Goal: Information Seeking & Learning: Learn about a topic

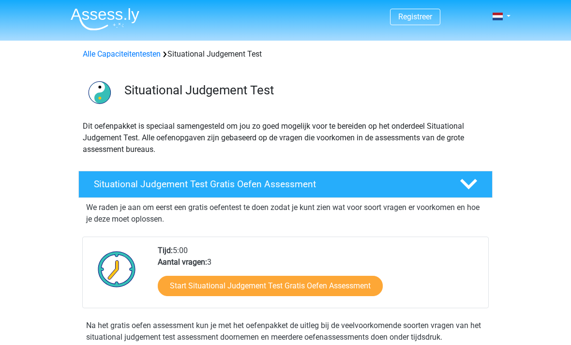
click at [116, 57] on link "Alle Capaciteitentesten" at bounding box center [122, 53] width 78 height 9
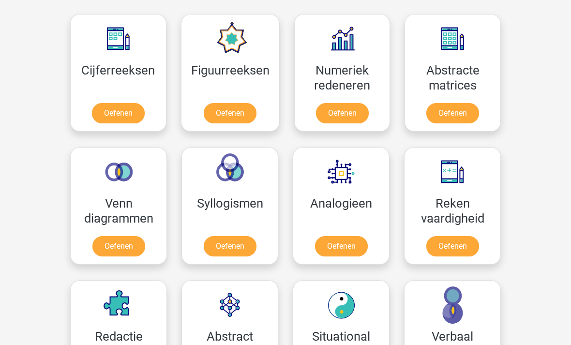
scroll to position [442, 0]
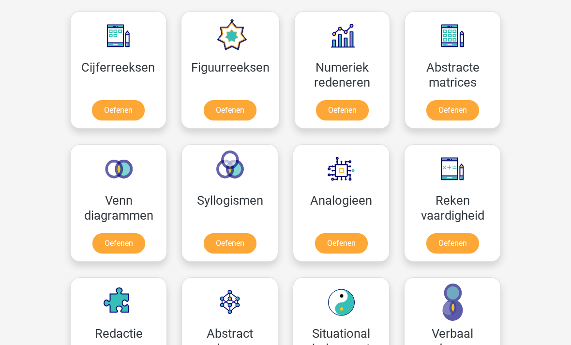
click at [457, 104] on link "Oefenen" at bounding box center [452, 111] width 53 height 20
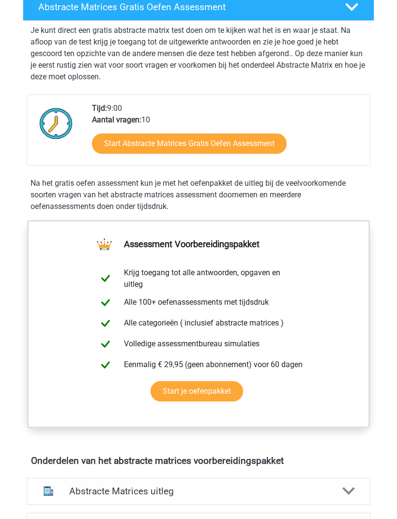
scroll to position [173, 0]
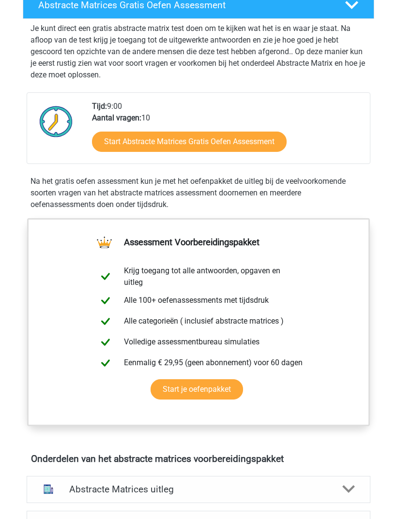
click at [253, 135] on link "Start Abstracte Matrices Gratis Oefen Assessment" at bounding box center [189, 142] width 194 height 20
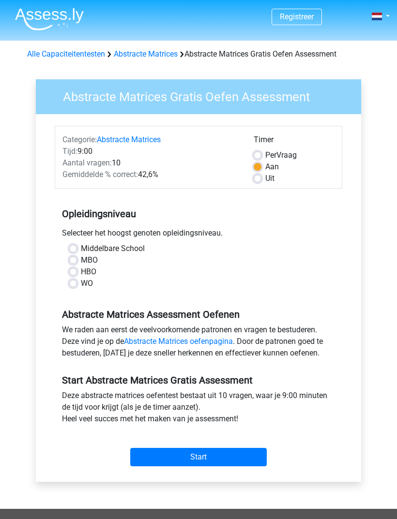
click at [81, 287] on label "WO" at bounding box center [87, 284] width 12 height 12
click at [73, 287] on input "WO" at bounding box center [73, 283] width 8 height 10
radio input "true"
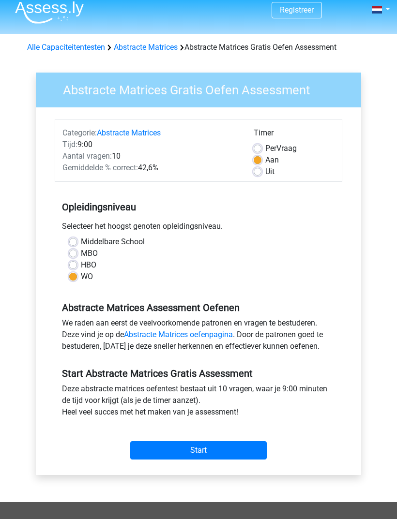
scroll to position [7, 0]
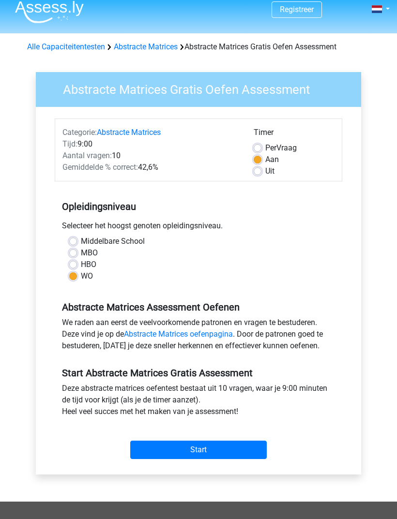
click at [221, 451] on input "Start" at bounding box center [198, 450] width 136 height 18
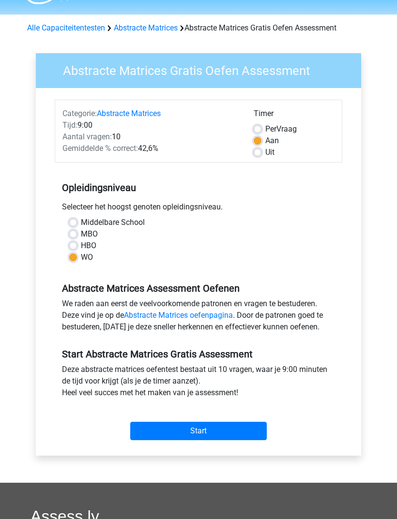
scroll to position [27, 0]
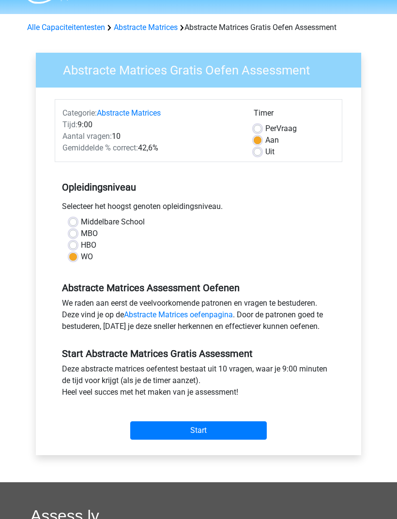
click at [162, 436] on input "Start" at bounding box center [198, 430] width 136 height 18
click at [265, 151] on label "Uit" at bounding box center [269, 152] width 9 height 12
click at [259, 151] on input "Uit" at bounding box center [257, 151] width 8 height 10
radio input "true"
click at [213, 429] on input "Start" at bounding box center [198, 430] width 136 height 18
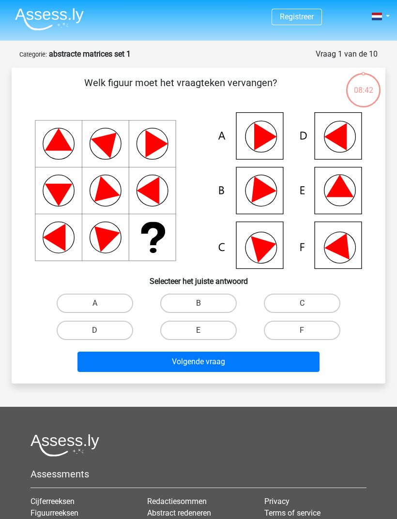
click at [109, 306] on label "A" at bounding box center [95, 303] width 76 height 19
click at [101, 306] on input "A" at bounding box center [98, 306] width 6 height 6
radio input "true"
click at [182, 364] on button "Volgende vraag" at bounding box center [198, 362] width 242 height 20
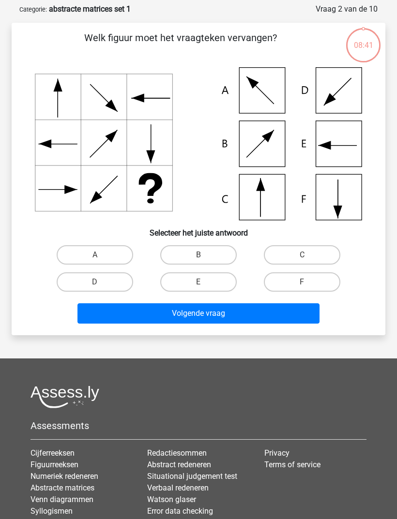
scroll to position [48, 0]
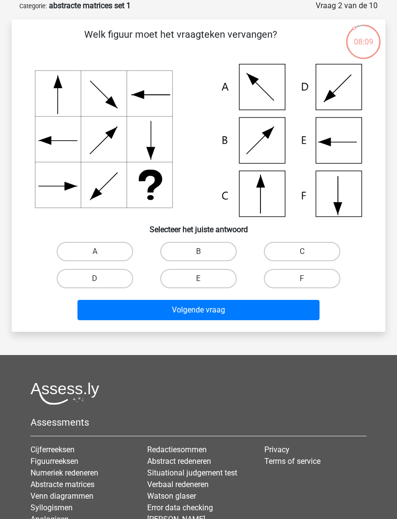
click at [282, 253] on label "C" at bounding box center [302, 251] width 76 height 19
click at [302, 253] on input "C" at bounding box center [305, 255] width 6 height 6
radio input "true"
click at [233, 306] on button "Volgende vraag" at bounding box center [198, 310] width 242 height 20
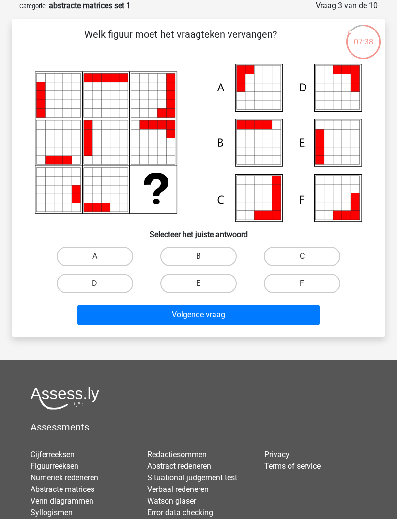
click at [95, 250] on label "A" at bounding box center [95, 256] width 76 height 19
click at [95, 256] on input "A" at bounding box center [98, 259] width 6 height 6
radio input "true"
click at [193, 317] on button "Volgende vraag" at bounding box center [198, 315] width 242 height 20
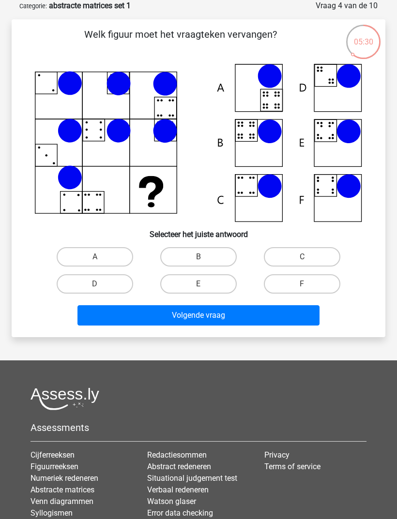
click at [95, 260] on input "A" at bounding box center [98, 260] width 6 height 6
radio input "true"
click at [189, 319] on button "Volgende vraag" at bounding box center [198, 315] width 242 height 20
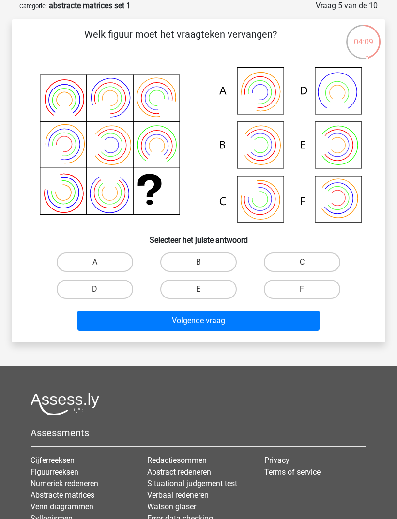
click at [199, 260] on label "B" at bounding box center [198, 262] width 76 height 19
click at [199, 262] on input "B" at bounding box center [201, 265] width 6 height 6
radio input "true"
click at [233, 321] on button "Volgende vraag" at bounding box center [198, 321] width 242 height 20
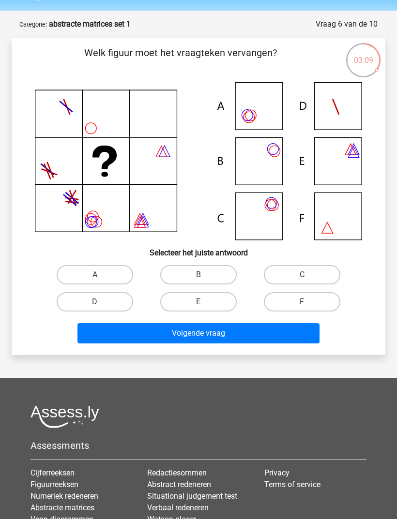
scroll to position [30, 0]
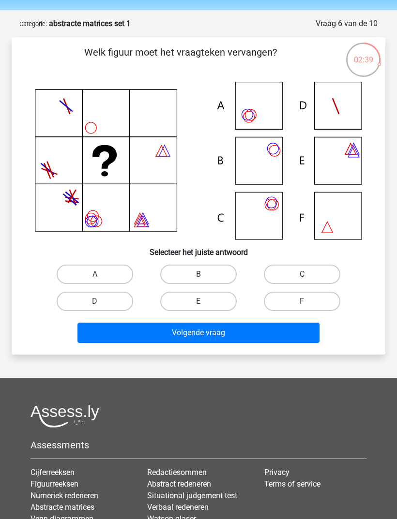
click at [299, 274] on label "C" at bounding box center [302, 274] width 76 height 19
click at [302, 274] on input "C" at bounding box center [305, 277] width 6 height 6
radio input "true"
click at [245, 333] on button "Volgende vraag" at bounding box center [198, 333] width 242 height 20
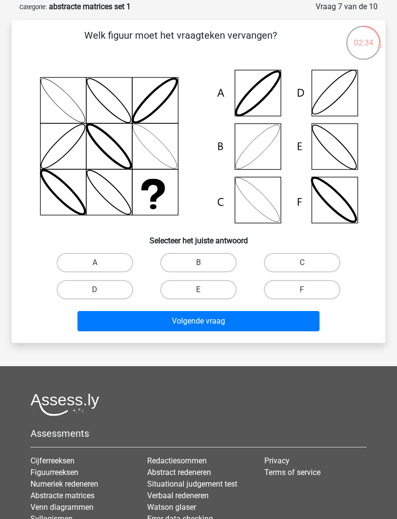
scroll to position [43, 0]
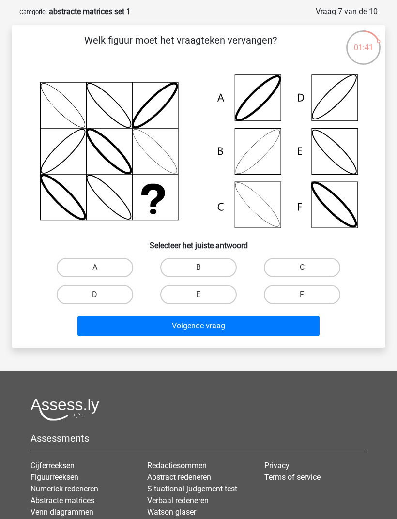
click at [189, 267] on label "B" at bounding box center [198, 267] width 76 height 19
click at [198, 268] on input "B" at bounding box center [201, 271] width 6 height 6
radio input "true"
click at [237, 326] on button "Volgende vraag" at bounding box center [198, 326] width 242 height 20
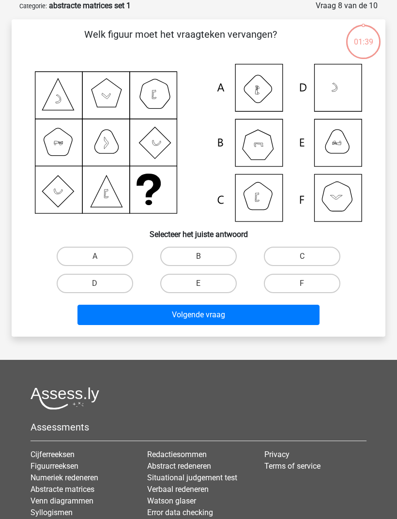
scroll to position [48, 0]
click at [197, 282] on label "E" at bounding box center [198, 283] width 76 height 19
click at [198, 283] on input "E" at bounding box center [201, 286] width 6 height 6
radio input "true"
click at [226, 313] on button "Volgende vraag" at bounding box center [198, 315] width 242 height 20
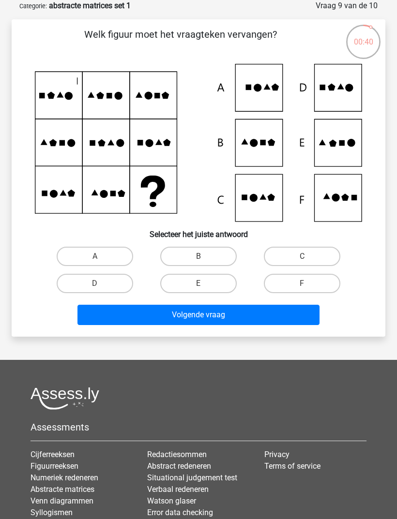
click at [293, 285] on label "F" at bounding box center [302, 283] width 76 height 19
click at [302, 285] on input "F" at bounding box center [305, 286] width 6 height 6
radio input "true"
click at [285, 315] on button "Volgende vraag" at bounding box center [198, 315] width 242 height 20
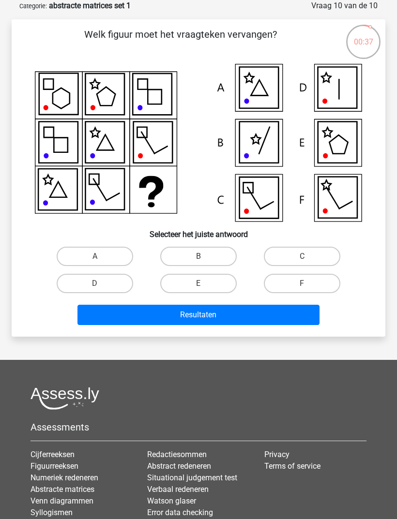
click at [196, 259] on label "B" at bounding box center [198, 256] width 76 height 19
click at [198, 259] on input "B" at bounding box center [201, 259] width 6 height 6
radio input "true"
click at [215, 307] on button "Resultaten" at bounding box center [198, 315] width 242 height 20
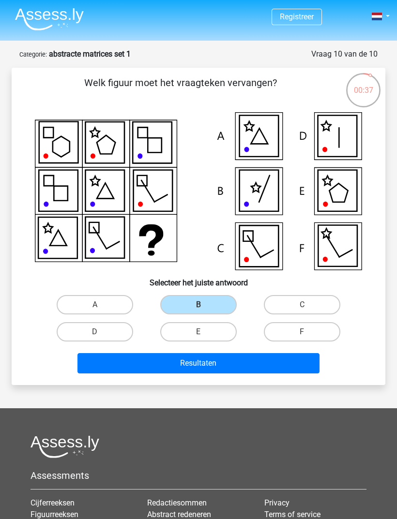
scroll to position [49, 0]
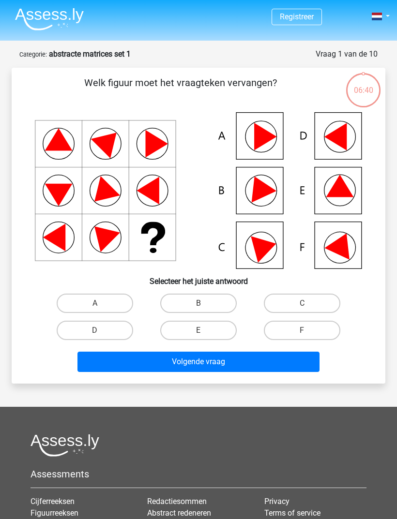
click at [42, 298] on div "A B C D E" at bounding box center [198, 317] width 342 height 54
click at [28, 304] on div "A B C D E" at bounding box center [198, 317] width 342 height 54
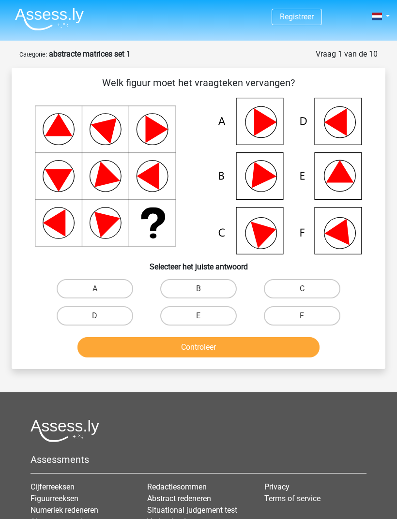
click at [90, 291] on label "A" at bounding box center [95, 288] width 76 height 19
click at [95, 291] on input "A" at bounding box center [98, 292] width 6 height 6
radio input "true"
click at [190, 349] on button "Controleer" at bounding box center [198, 347] width 242 height 20
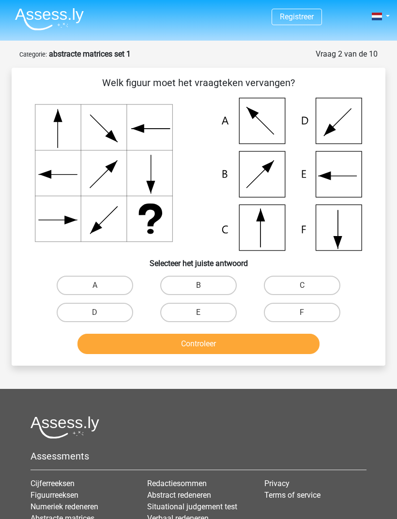
click at [293, 287] on label "C" at bounding box center [302, 285] width 76 height 19
click at [302, 287] on input "C" at bounding box center [305, 288] width 6 height 6
radio input "true"
click at [245, 342] on button "Controleer" at bounding box center [198, 344] width 242 height 20
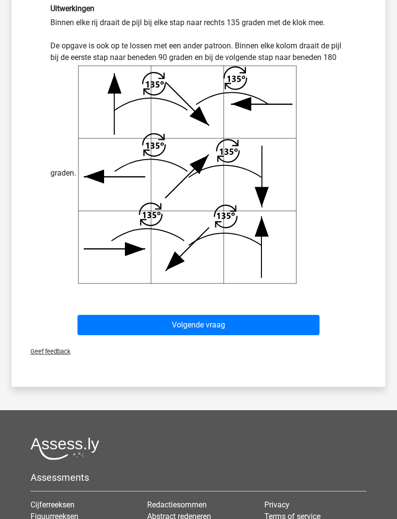
click at [194, 325] on button "Volgende vraag" at bounding box center [198, 325] width 242 height 20
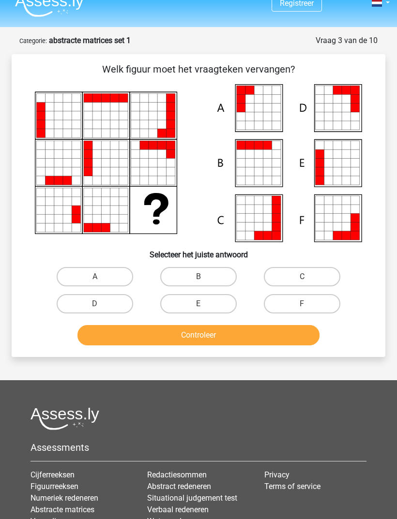
scroll to position [15, 0]
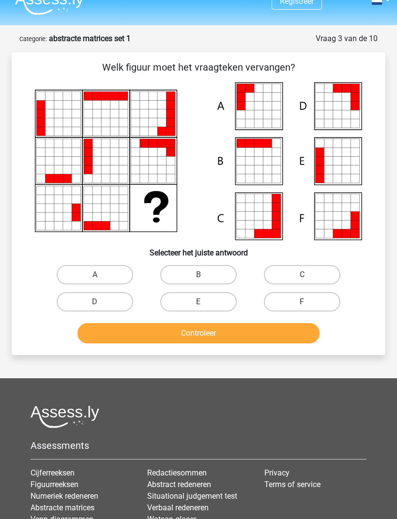
click at [100, 280] on input "A" at bounding box center [98, 278] width 6 height 6
radio input "true"
click at [187, 336] on button "Controleer" at bounding box center [198, 333] width 242 height 20
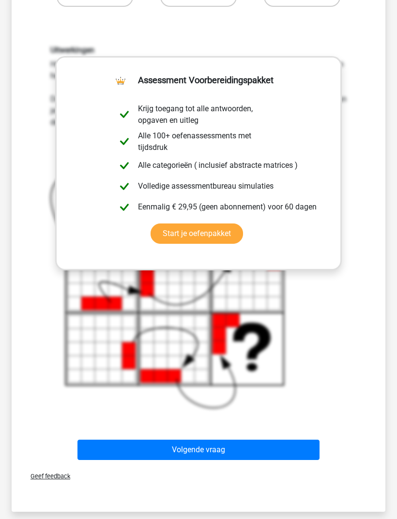
scroll to position [324, 0]
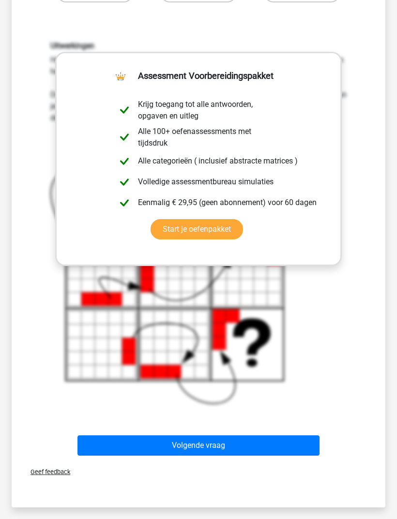
click at [230, 449] on button "Volgende vraag" at bounding box center [198, 446] width 242 height 20
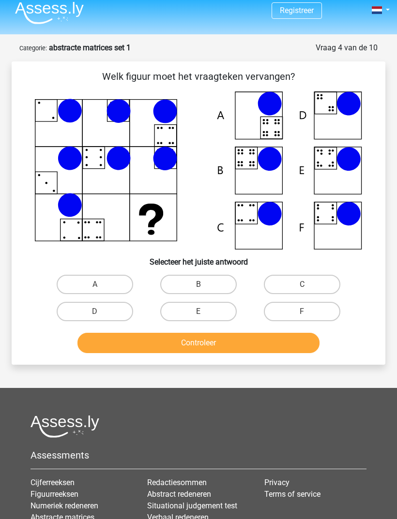
scroll to position [0, 0]
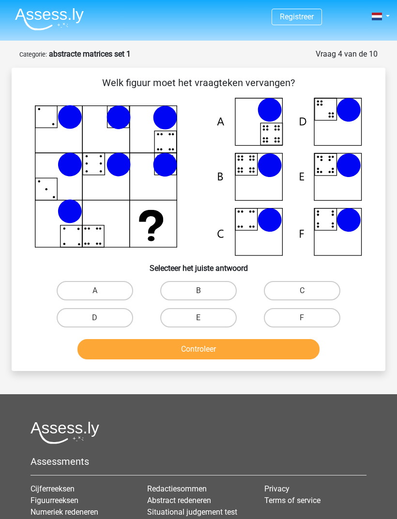
click at [206, 319] on label "E" at bounding box center [198, 317] width 76 height 19
click at [205, 319] on input "E" at bounding box center [201, 321] width 6 height 6
radio input "true"
click at [253, 356] on button "Controleer" at bounding box center [198, 349] width 242 height 20
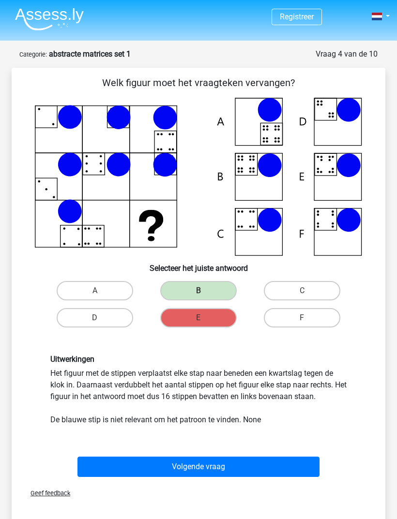
click at [247, 467] on button "Volgende vraag" at bounding box center [198, 467] width 242 height 20
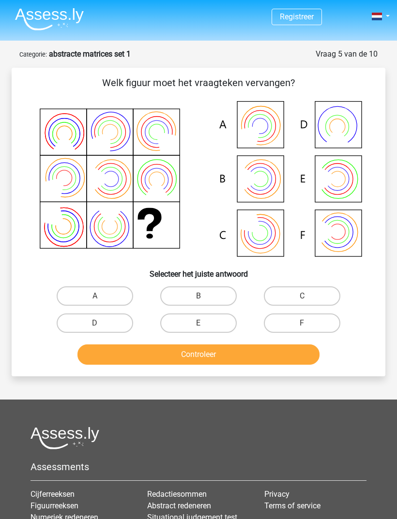
click at [185, 294] on label "B" at bounding box center [198, 295] width 76 height 19
click at [198, 296] on input "B" at bounding box center [201, 299] width 6 height 6
radio input "true"
click at [234, 352] on button "Controleer" at bounding box center [198, 354] width 242 height 20
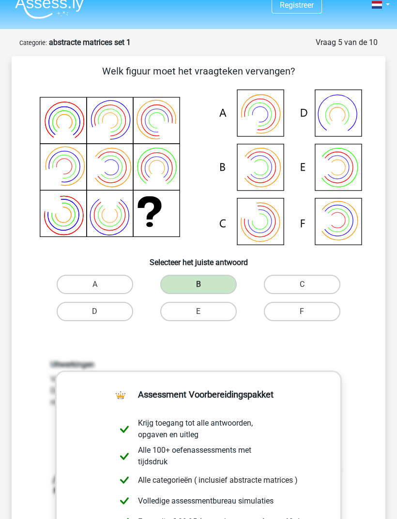
scroll to position [12, 0]
click at [300, 283] on label "C" at bounding box center [302, 283] width 76 height 19
click at [211, 312] on label "E" at bounding box center [198, 310] width 76 height 19
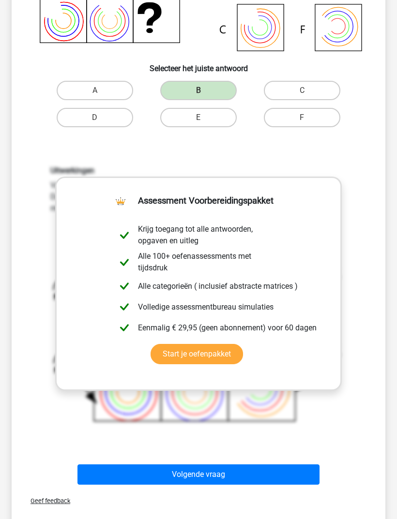
click at [226, 469] on button "Volgende vraag" at bounding box center [198, 475] width 242 height 20
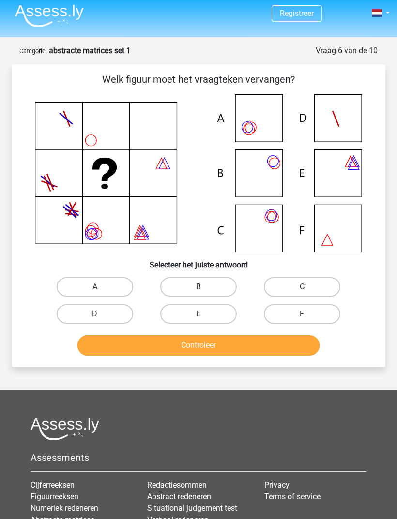
scroll to position [4, 0]
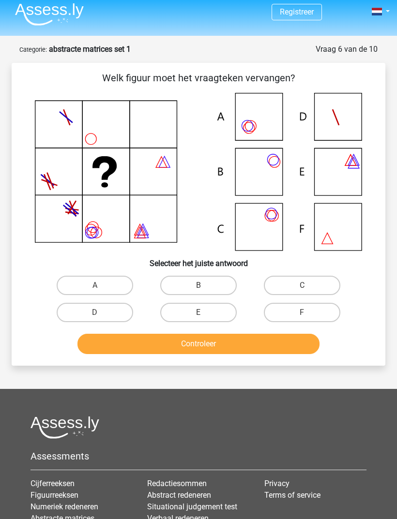
click at [317, 289] on label "C" at bounding box center [302, 285] width 76 height 19
click at [308, 289] on input "C" at bounding box center [305, 289] width 6 height 6
radio input "true"
click at [273, 342] on button "Controleer" at bounding box center [198, 344] width 242 height 20
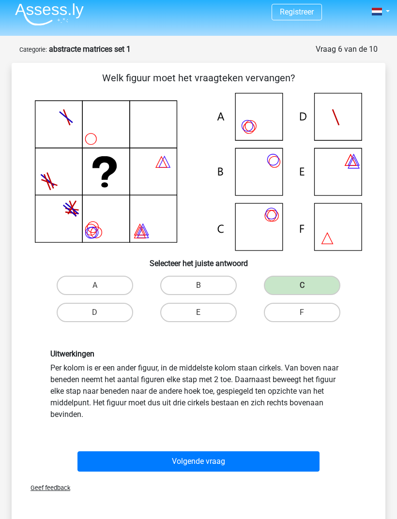
click at [224, 461] on button "Volgende vraag" at bounding box center [198, 461] width 242 height 20
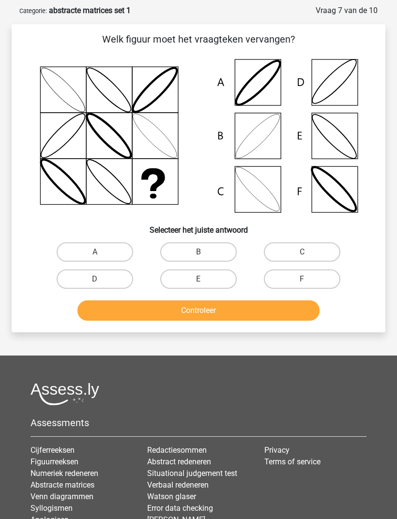
scroll to position [12, 0]
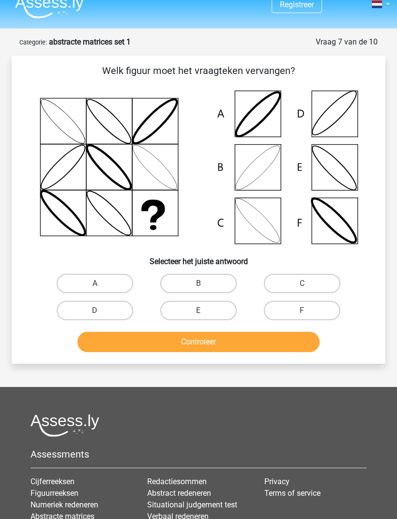
click at [211, 289] on label "B" at bounding box center [198, 283] width 76 height 19
click at [205, 289] on input "B" at bounding box center [201, 286] width 6 height 6
radio input "true"
click at [228, 340] on button "Controleer" at bounding box center [198, 342] width 242 height 20
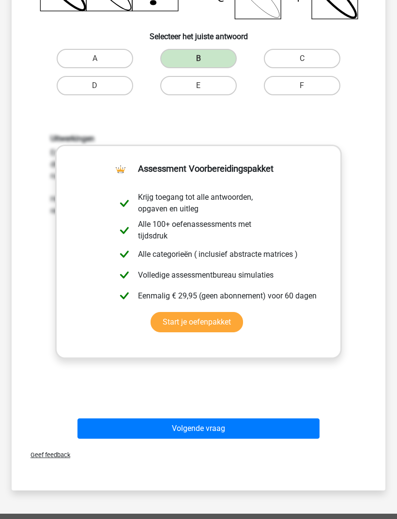
click at [258, 426] on button "Volgende vraag" at bounding box center [198, 429] width 242 height 20
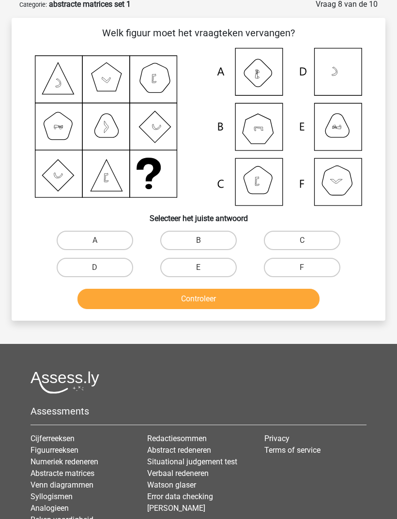
scroll to position [48, 0]
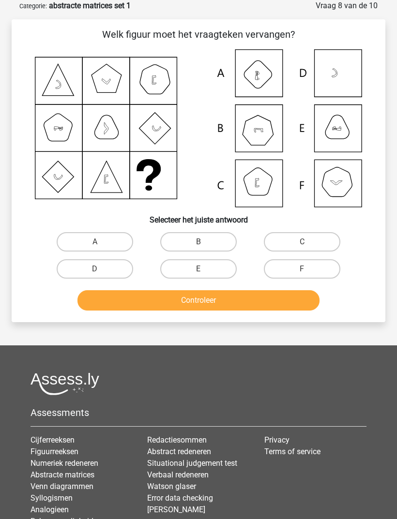
click at [211, 241] on label "B" at bounding box center [198, 241] width 76 height 19
click at [205, 242] on input "B" at bounding box center [201, 245] width 6 height 6
radio input "true"
click at [222, 295] on button "Controleer" at bounding box center [198, 300] width 242 height 20
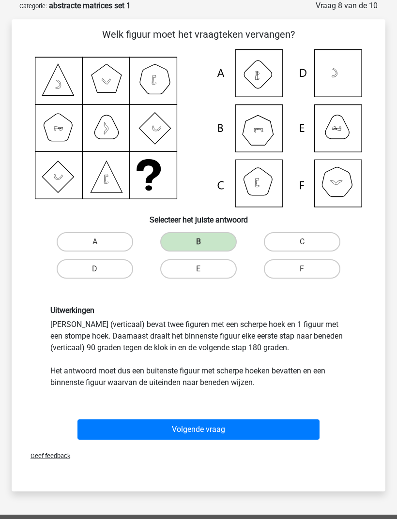
click at [221, 436] on button "Volgende vraag" at bounding box center [198, 429] width 242 height 20
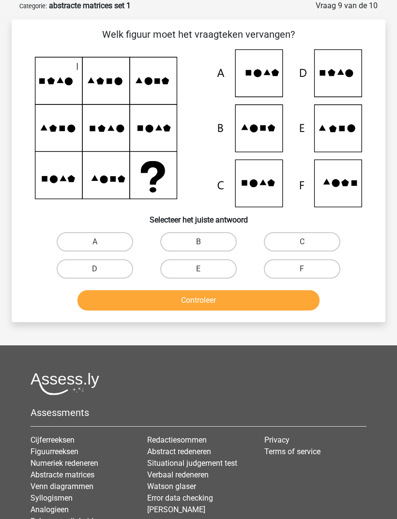
click at [214, 266] on label "E" at bounding box center [198, 268] width 76 height 19
click at [205, 269] on input "E" at bounding box center [201, 272] width 6 height 6
radio input "true"
click at [251, 303] on button "Controleer" at bounding box center [198, 300] width 242 height 20
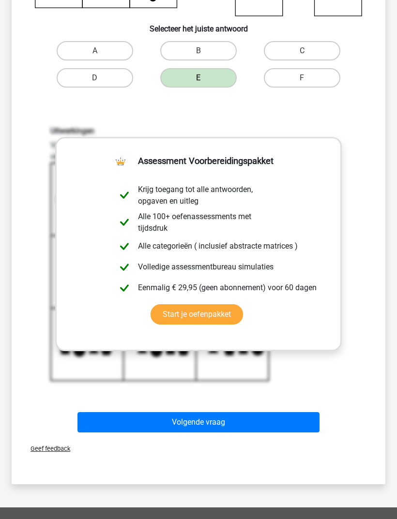
click at [262, 422] on button "Volgende vraag" at bounding box center [198, 422] width 242 height 20
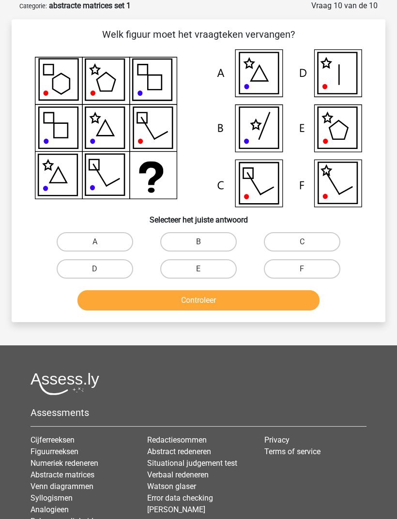
click at [113, 269] on label "D" at bounding box center [95, 268] width 76 height 19
click at [101, 269] on input "D" at bounding box center [98, 272] width 6 height 6
radio input "true"
click at [180, 300] on button "Controleer" at bounding box center [198, 300] width 242 height 20
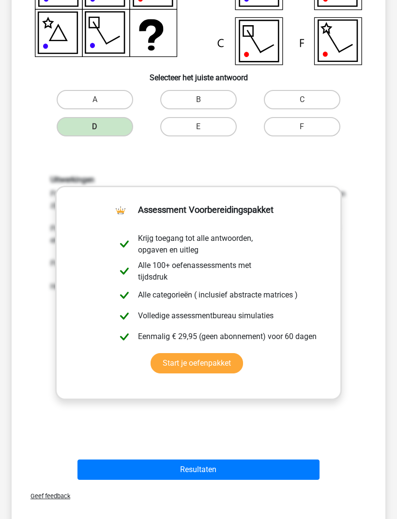
scroll to position [190, 0]
click at [217, 461] on button "Resultaten" at bounding box center [198, 470] width 242 height 20
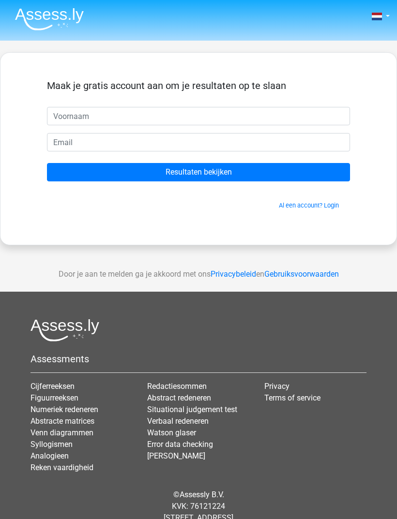
click at [247, 167] on input "Resultaten bekijken" at bounding box center [198, 172] width 303 height 18
click at [276, 287] on div "Door je aan te melden ga je akkoord met ons Privacybeleid en Gebruiksvoorwaarden" at bounding box center [198, 274] width 397 height 35
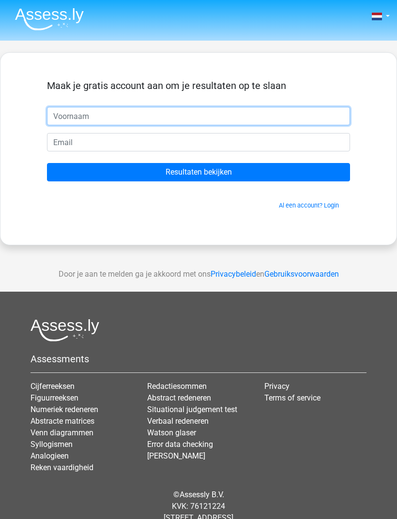
click at [232, 116] on input "text" at bounding box center [198, 116] width 303 height 18
type input "Lin de"
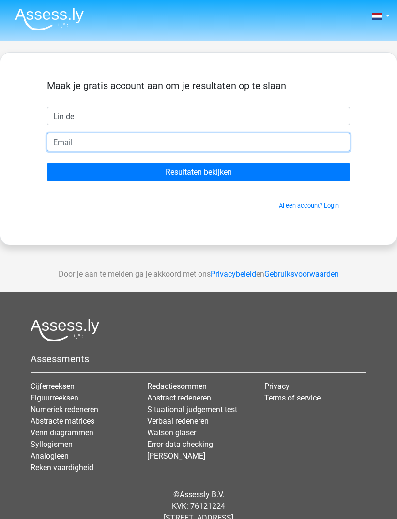
click at [67, 144] on input "email" at bounding box center [198, 142] width 303 height 18
type input "[EMAIL_ADDRESS][DOMAIN_NAME]"
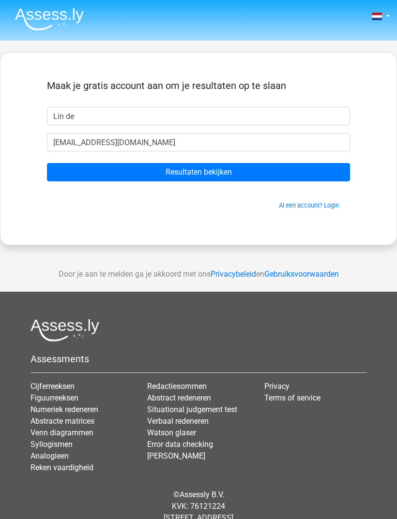
click at [205, 168] on input "Resultaten bekijken" at bounding box center [198, 172] width 303 height 18
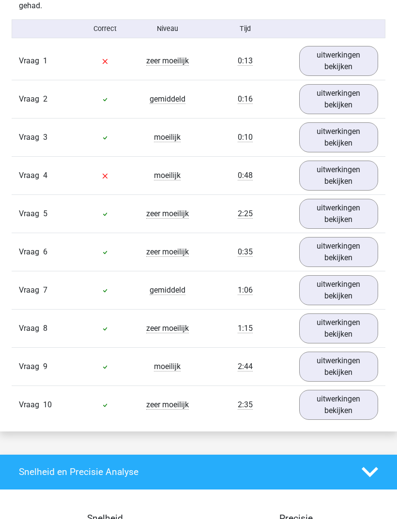
scroll to position [810, 0]
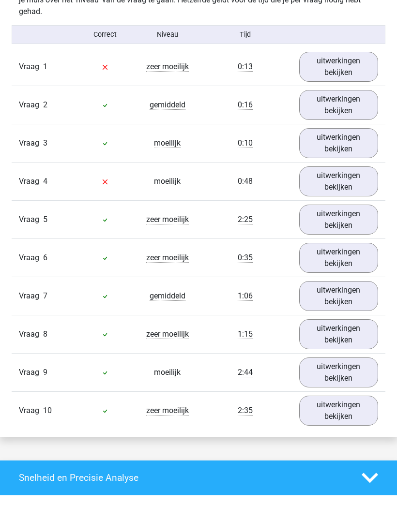
click at [350, 410] on link "uitwerkingen bekijken" at bounding box center [338, 411] width 79 height 30
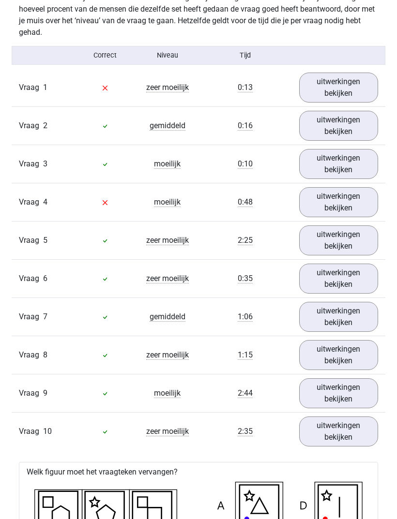
scroll to position [789, 0]
click at [321, 73] on link "uitwerkingen bekijken" at bounding box center [338, 88] width 79 height 30
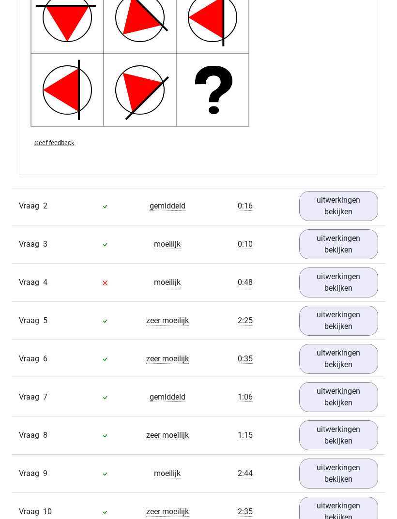
click at [327, 282] on link "uitwerkingen bekijken" at bounding box center [338, 283] width 79 height 30
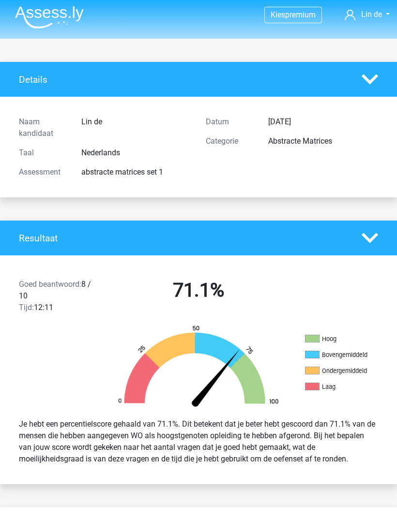
scroll to position [0, 0]
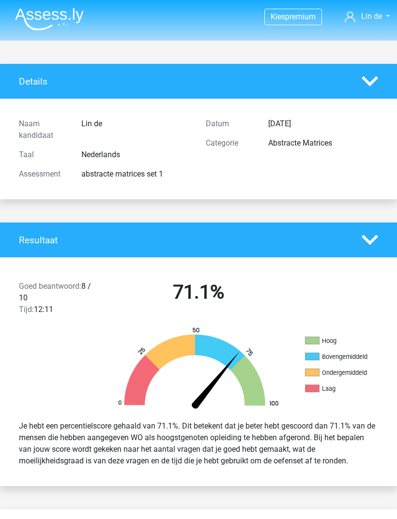
click at [40, 19] on img at bounding box center [49, 19] width 69 height 23
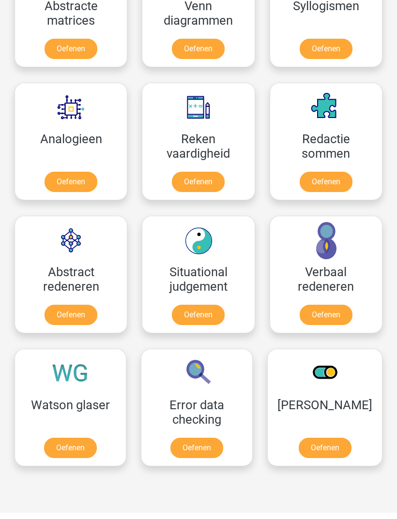
scroll to position [880, 0]
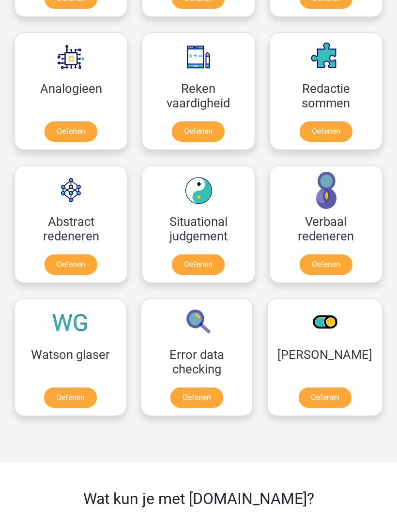
click at [67, 265] on link "Oefenen" at bounding box center [71, 264] width 53 height 20
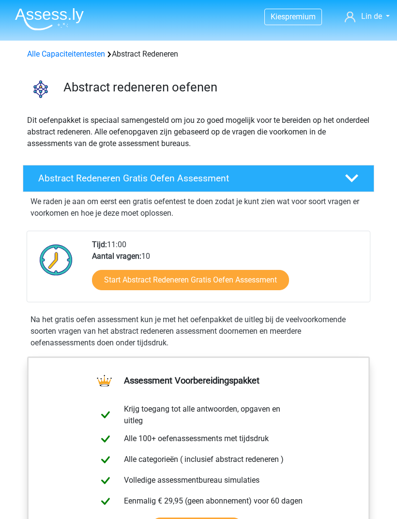
click at [229, 283] on link "Start Abstract Redeneren Gratis Oefen Assessment" at bounding box center [190, 280] width 197 height 20
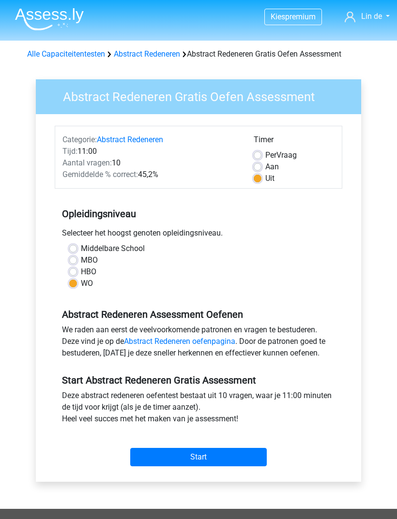
click at [208, 454] on input "Start" at bounding box center [198, 457] width 136 height 18
